Goal: Task Accomplishment & Management: Manage account settings

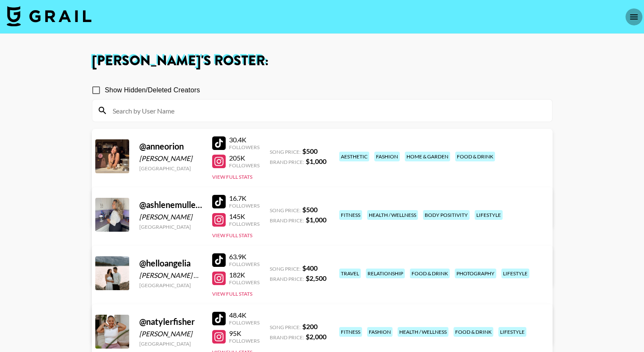
click at [626, 19] on button "open drawer" at bounding box center [634, 16] width 17 height 17
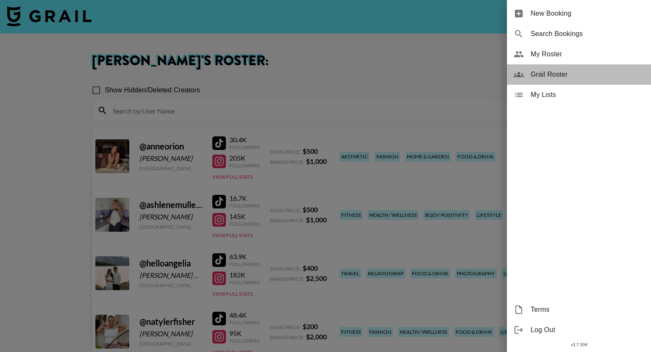
click at [544, 75] on span "Grail Roster" at bounding box center [587, 74] width 114 height 10
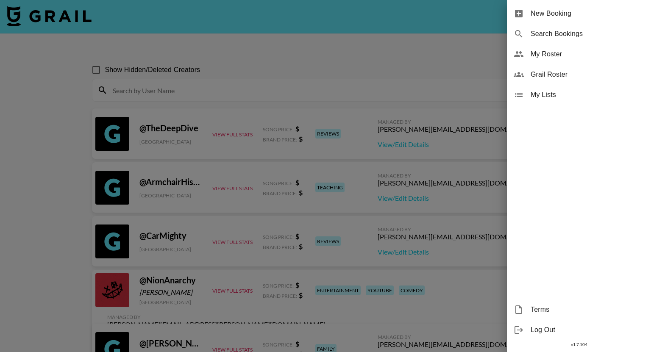
click at [541, 51] on span "My Roster" at bounding box center [587, 54] width 114 height 10
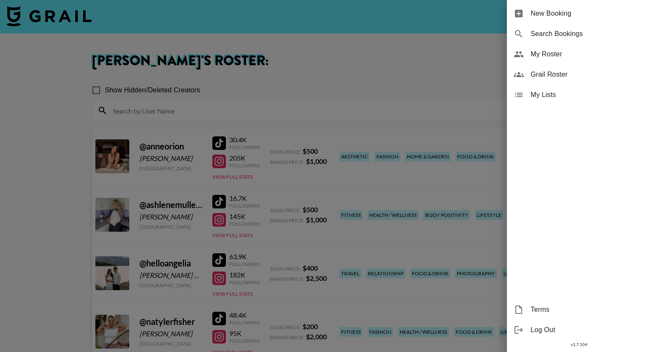
drag, startPoint x: 541, startPoint y: 51, endPoint x: 546, endPoint y: 76, distance: 25.0
click at [546, 76] on ul "New Booking Search Bookings My Roster Grail Roster My Lists" at bounding box center [579, 54] width 144 height 108
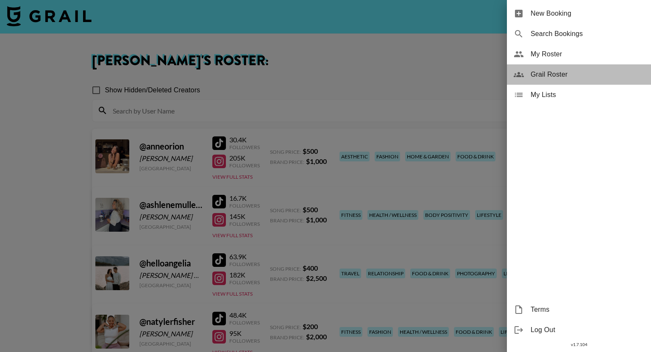
click at [546, 76] on span "Grail Roster" at bounding box center [587, 74] width 114 height 10
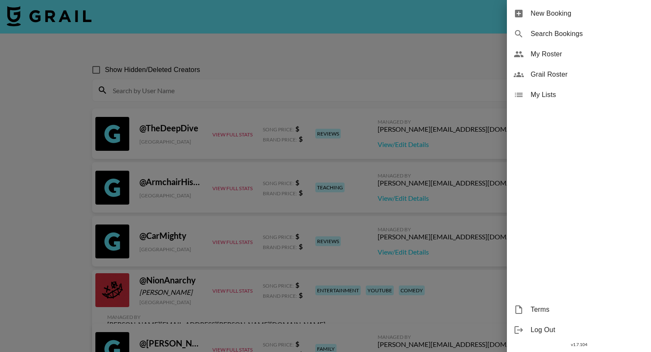
click at [322, 74] on div at bounding box center [325, 176] width 651 height 352
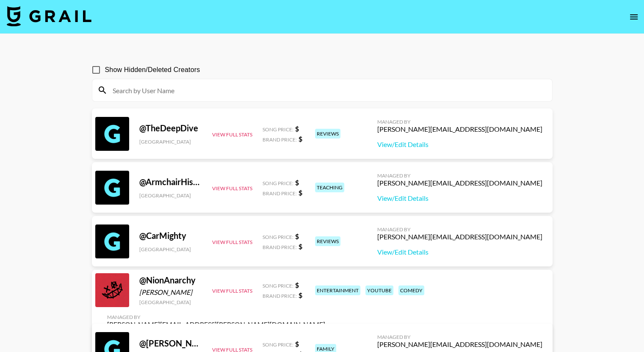
click at [224, 95] on input at bounding box center [328, 90] width 440 height 14
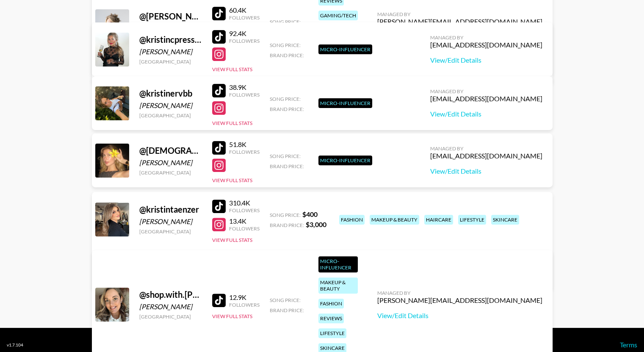
scroll to position [257, 0]
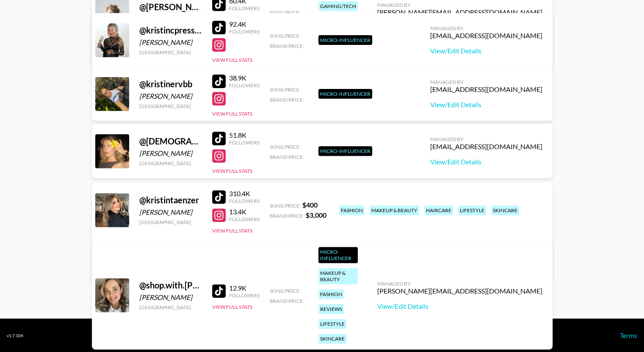
click at [163, 230] on div "@ kristintaenzer [PERSON_NAME] [GEOGRAPHIC_DATA] 310.4K Followers 13.4K Followe…" at bounding box center [322, 232] width 461 height 99
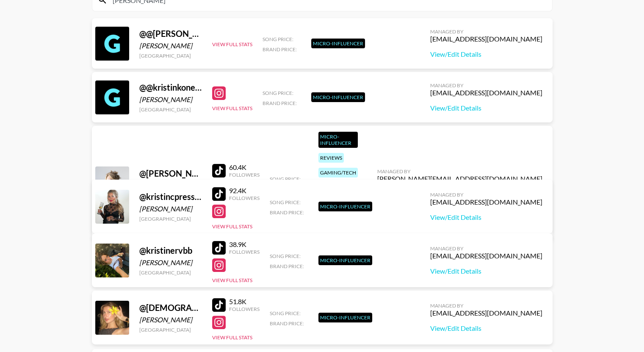
scroll to position [0, 0]
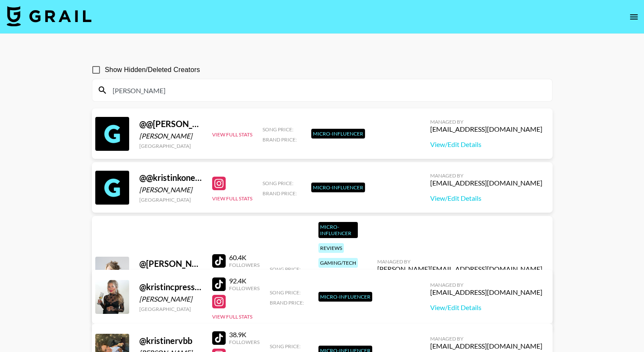
click at [147, 84] on input "[PERSON_NAME]" at bounding box center [328, 90] width 440 height 14
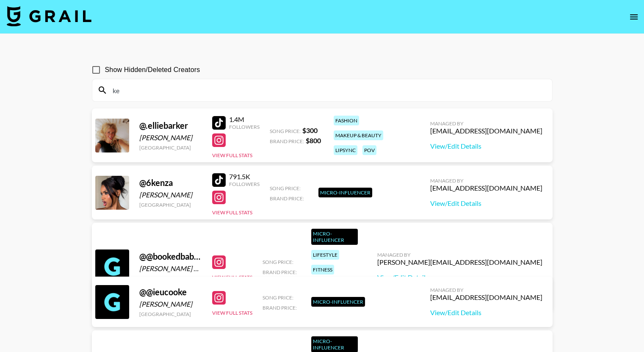
type input "k"
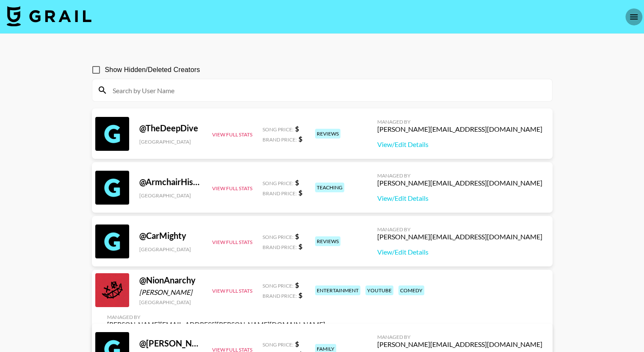
click at [633, 16] on icon "open drawer" at bounding box center [634, 17] width 10 height 10
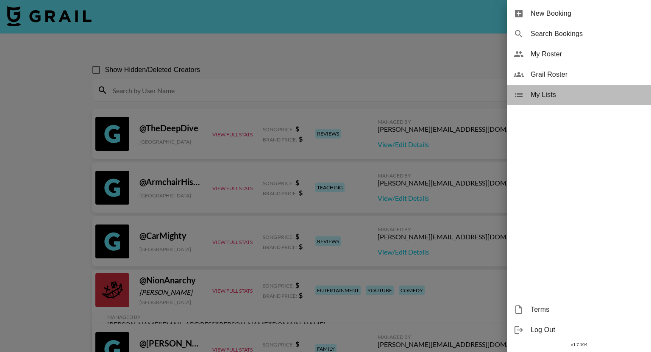
click at [537, 93] on span "My Lists" at bounding box center [587, 95] width 114 height 10
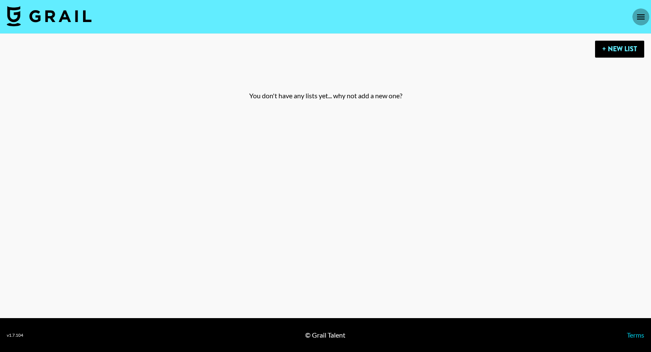
click at [637, 13] on icon "open drawer" at bounding box center [640, 17] width 10 height 10
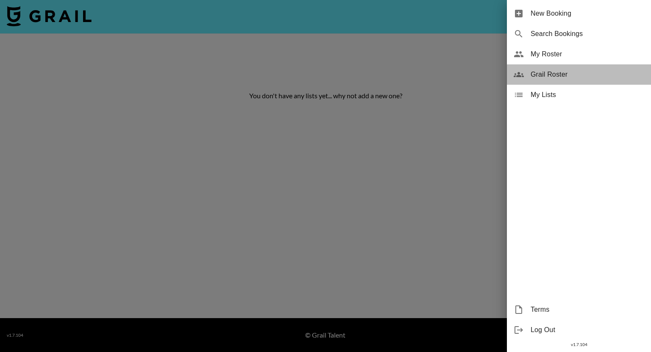
click at [553, 71] on span "Grail Roster" at bounding box center [587, 74] width 114 height 10
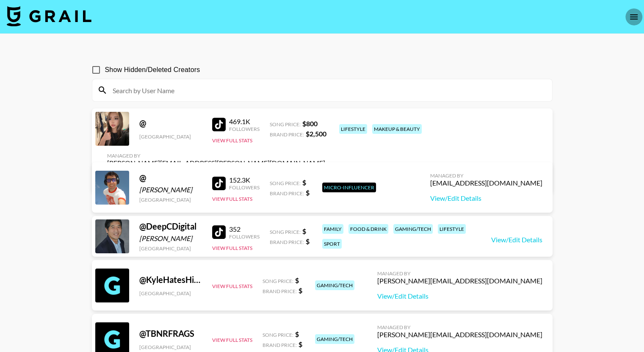
click at [635, 10] on button "open drawer" at bounding box center [634, 16] width 17 height 17
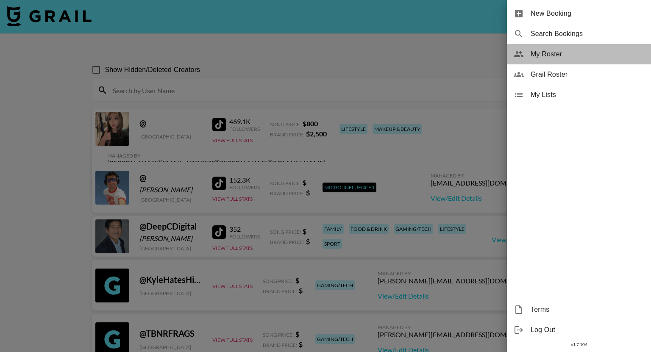
click at [551, 54] on span "My Roster" at bounding box center [587, 54] width 114 height 10
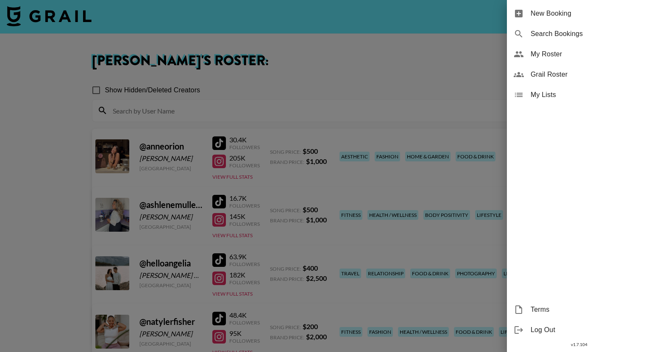
click at [430, 58] on div at bounding box center [325, 176] width 651 height 352
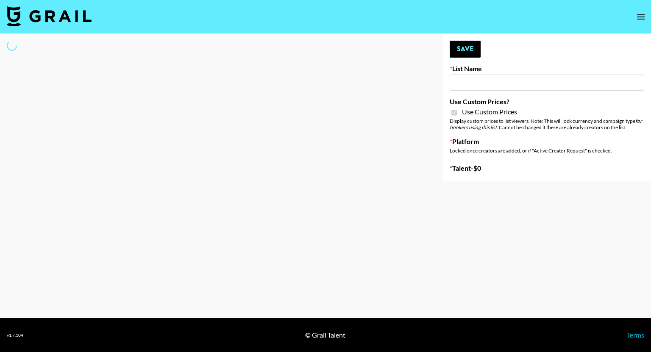
type input "Mirror HQ ([DATE])"
checkbox input "true"
select select "Brand"
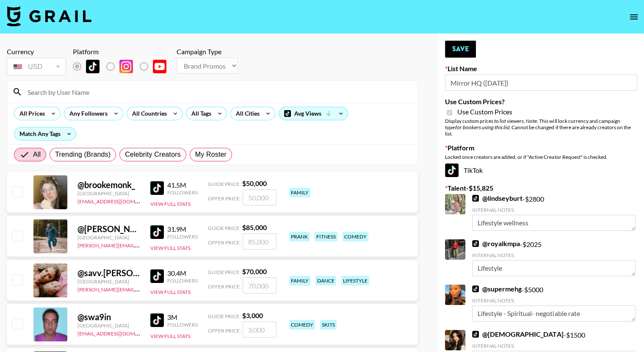
click at [61, 84] on div at bounding box center [212, 92] width 410 height 22
click at [53, 88] on input at bounding box center [217, 92] width 390 height 14
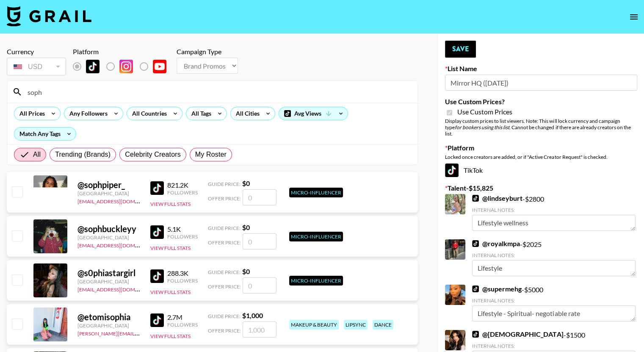
type input "SOPHIOLO"
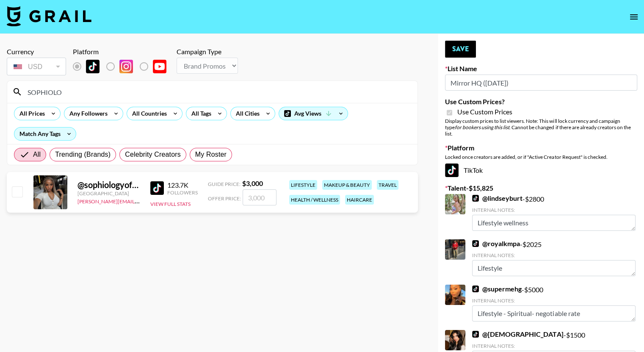
click at [14, 189] on input "checkbox" at bounding box center [17, 191] width 10 height 10
checkbox input "true"
click at [257, 198] on input "3000" at bounding box center [260, 197] width 34 height 16
type input "3500"
click at [464, 41] on button "Save" at bounding box center [460, 49] width 31 height 17
